Goal: Information Seeking & Learning: Learn about a topic

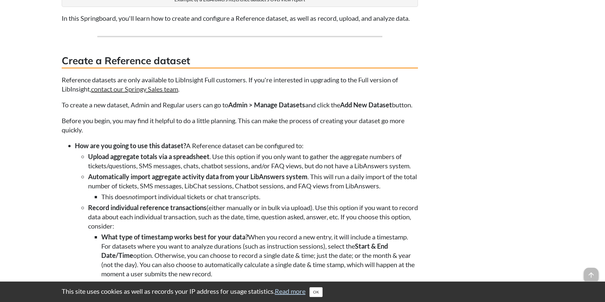
scroll to position [593, 0]
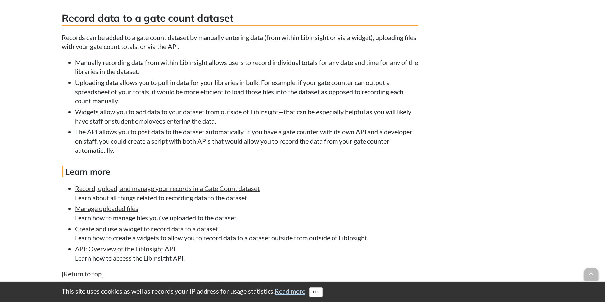
scroll to position [1121, 0]
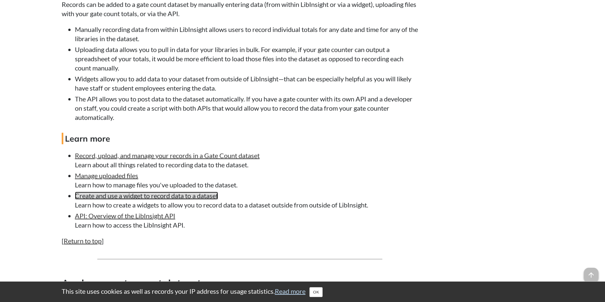
click at [188, 200] on link "Create and use a widget to record data to a dataset" at bounding box center [146, 196] width 143 height 8
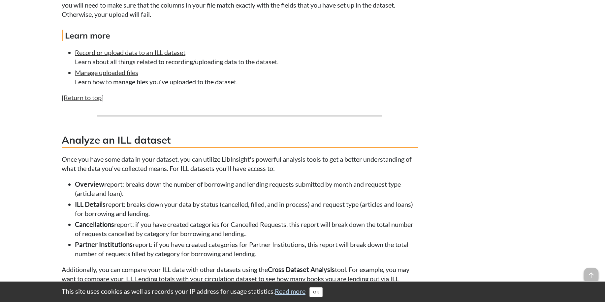
scroll to position [1022, 0]
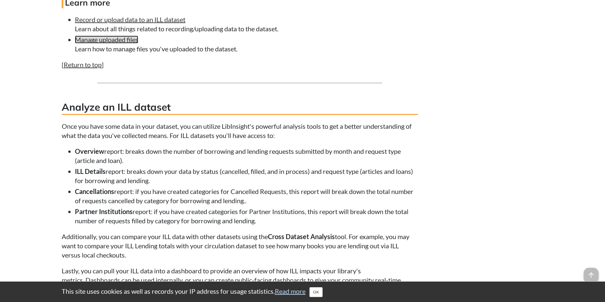
click at [126, 44] on link "Manage uploaded files" at bounding box center [106, 40] width 63 height 8
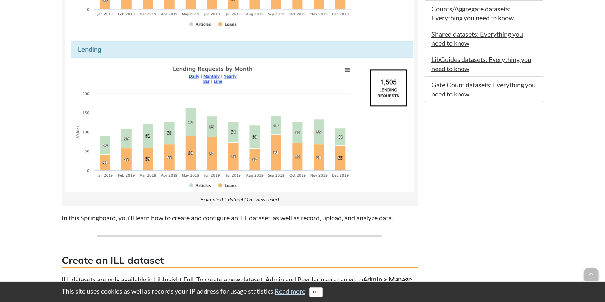
scroll to position [363, 0]
